Goal: Task Accomplishment & Management: Manage account settings

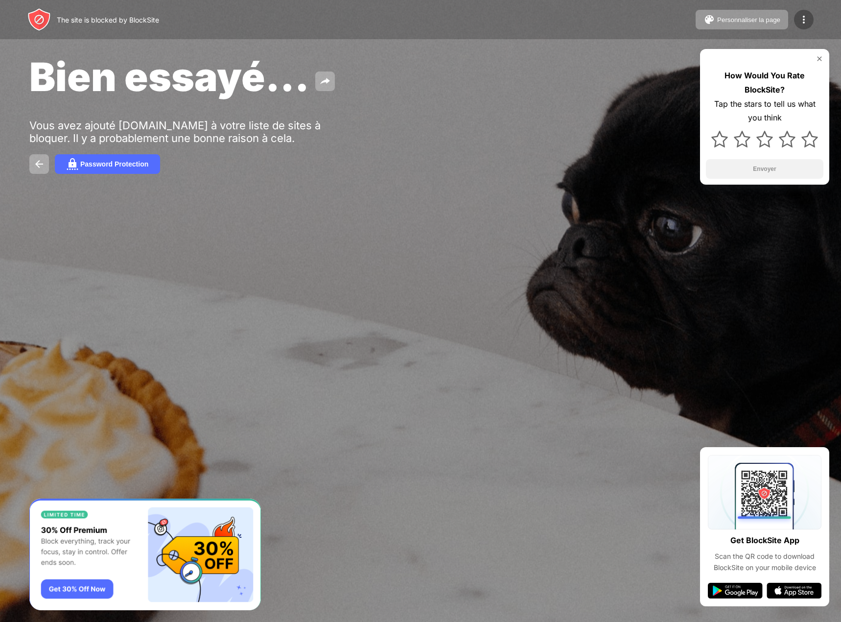
click at [806, 23] on img at bounding box center [804, 20] width 12 height 12
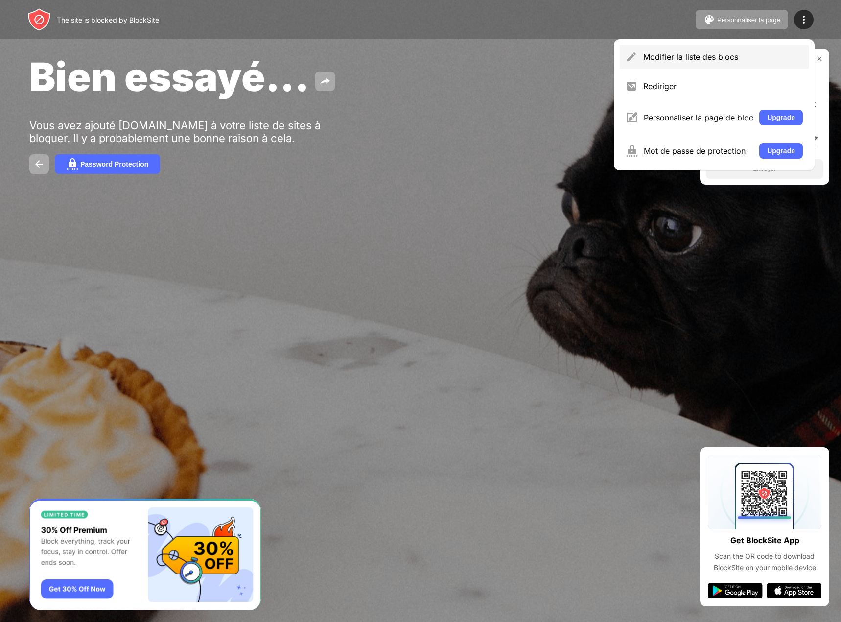
click at [667, 55] on div "Modifier la liste des blocs" at bounding box center [723, 57] width 160 height 10
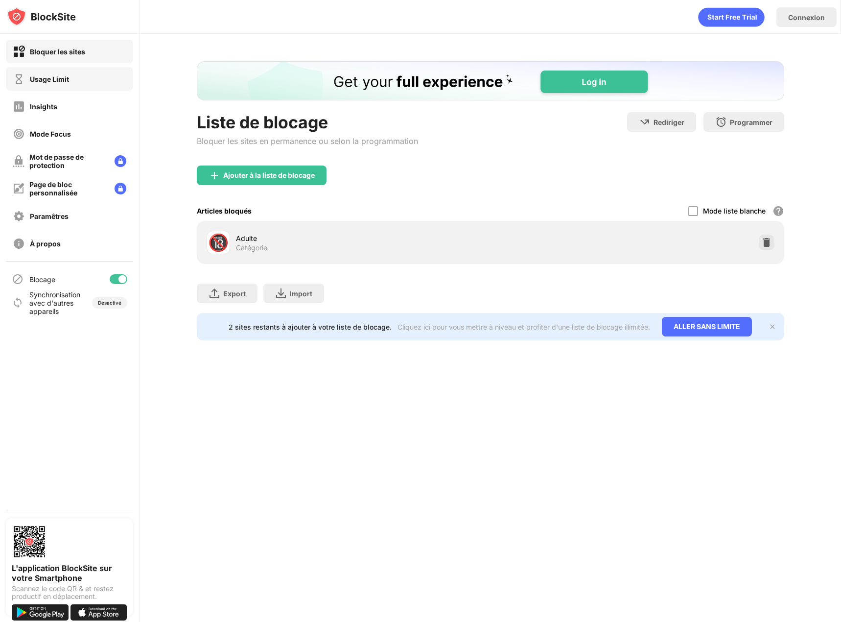
click at [80, 84] on div "Usage Limit" at bounding box center [69, 79] width 127 height 24
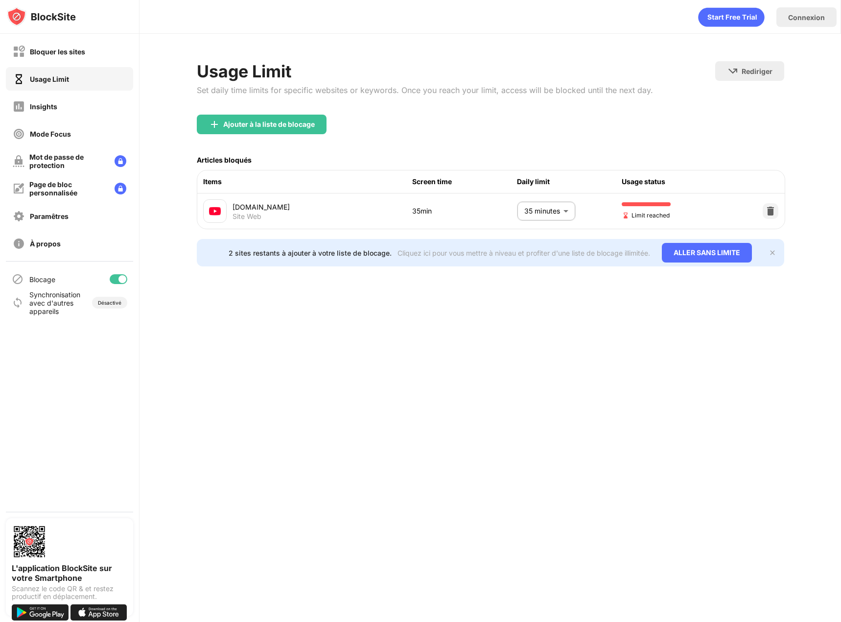
click at [533, 205] on body "Bloquer les sites Usage Limit Insights Mode Focus Mot de passe de protection Pa…" at bounding box center [420, 311] width 841 height 622
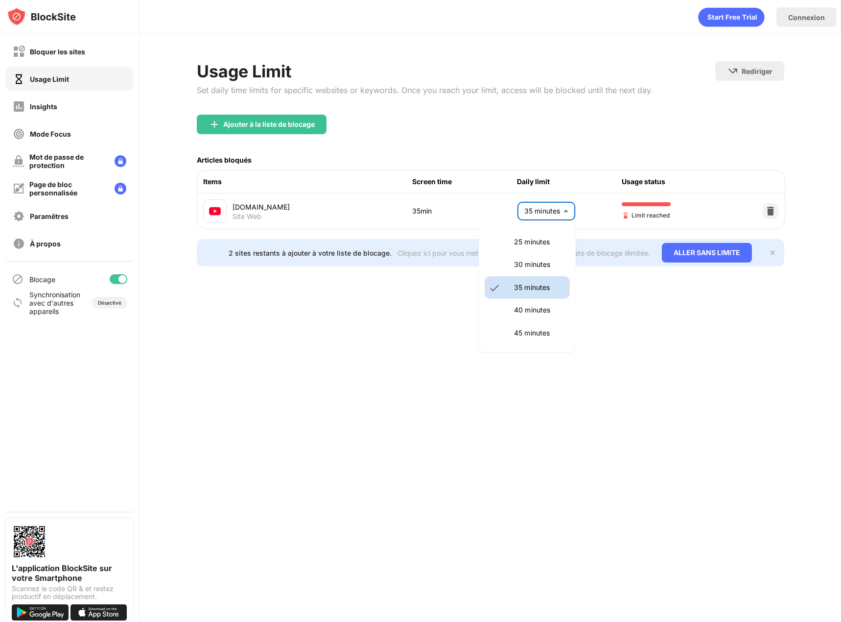
click at [526, 263] on p "30 minutes" at bounding box center [539, 264] width 50 height 11
type input "**"
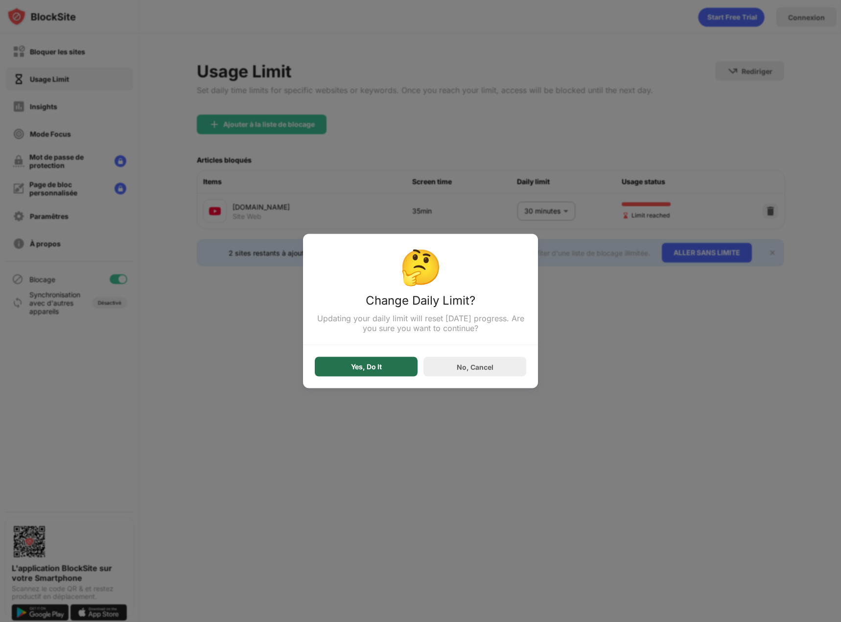
click at [376, 369] on div "Yes, Do It" at bounding box center [366, 367] width 31 height 8
